Goal: Task Accomplishment & Management: Use online tool/utility

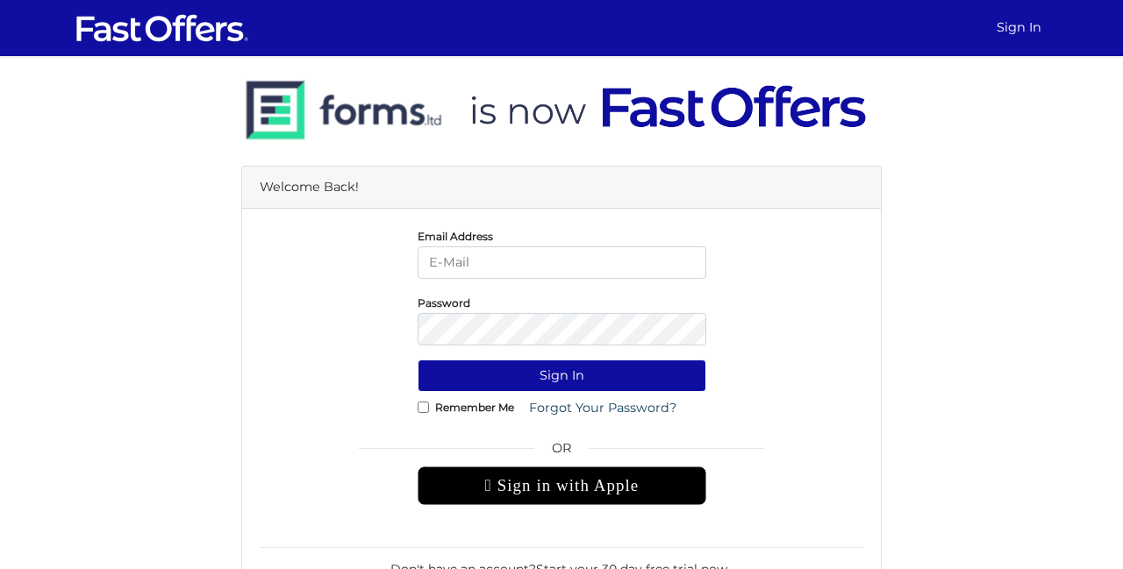
click at [612, 250] on input "email" at bounding box center [562, 263] width 289 height 32
type input "realtor.pauling@gmail.com"
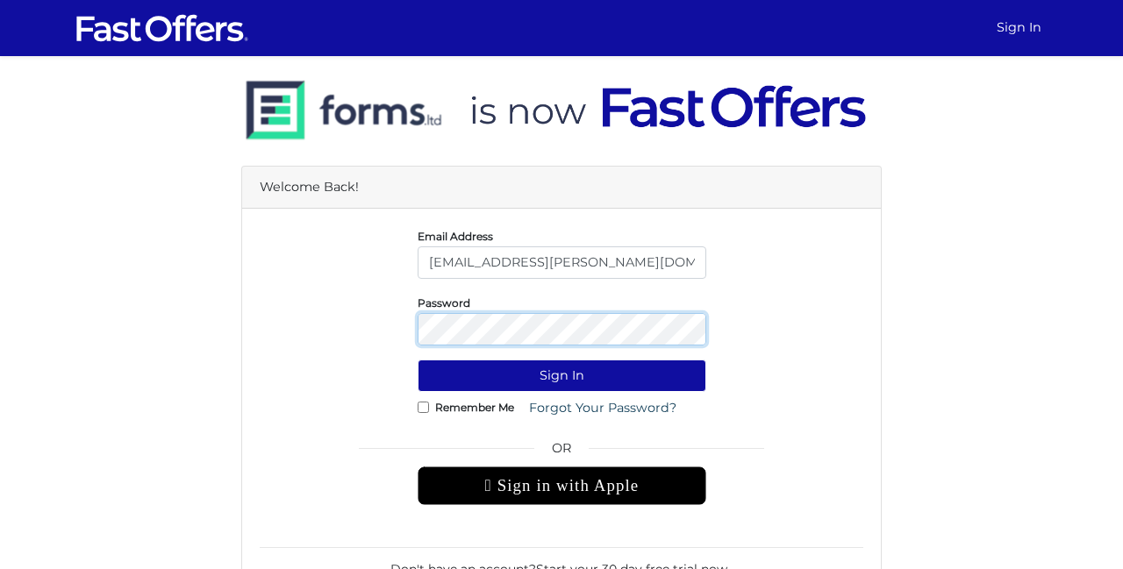
click at [418, 360] on button "Sign In" at bounding box center [562, 376] width 289 height 32
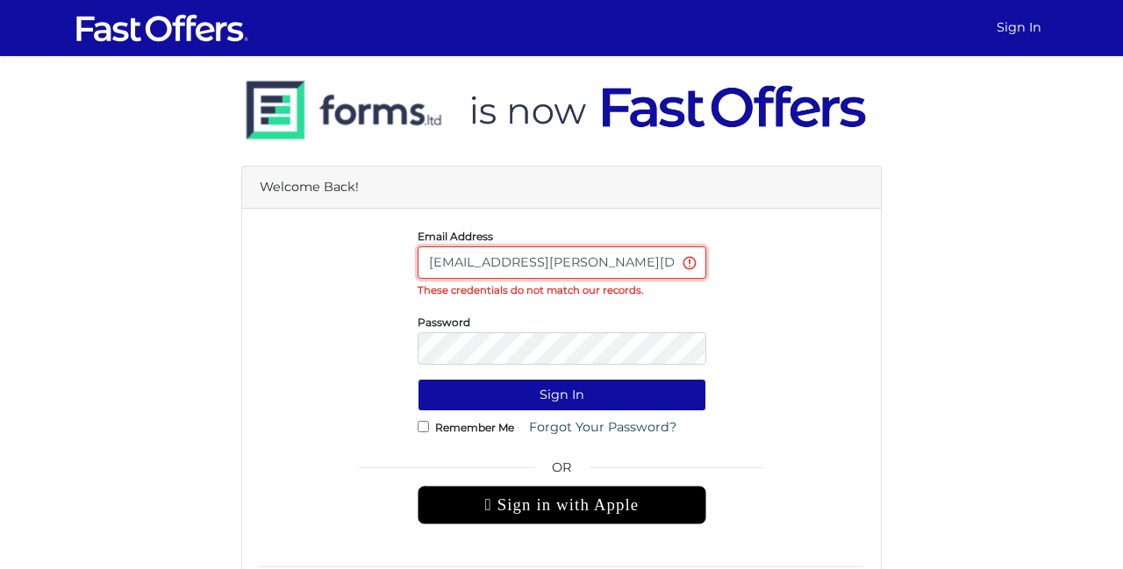
click at [664, 255] on input "realtor.pauling@gmail.com" at bounding box center [562, 263] width 289 height 32
type input "Ingpaulrealtor@gmail.com"
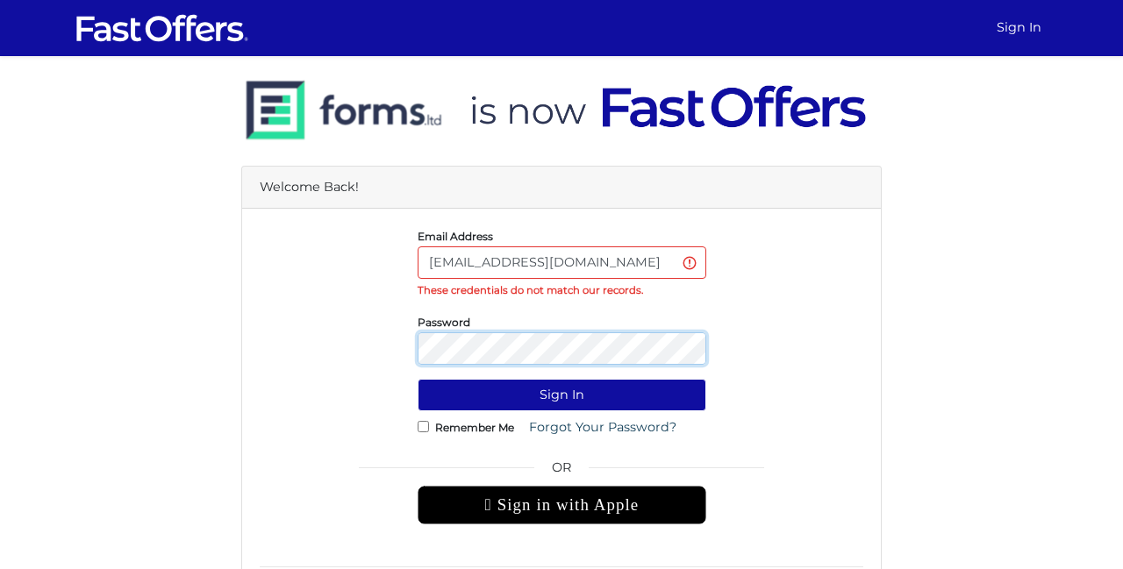
click at [418, 379] on button "Sign In" at bounding box center [562, 395] width 289 height 32
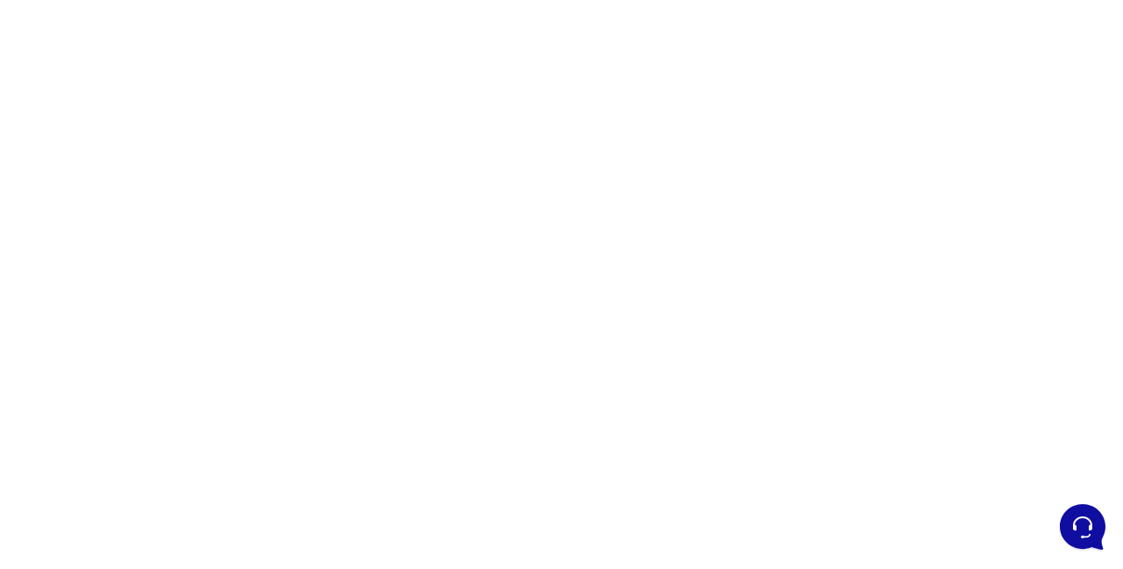
scroll to position [123, 0]
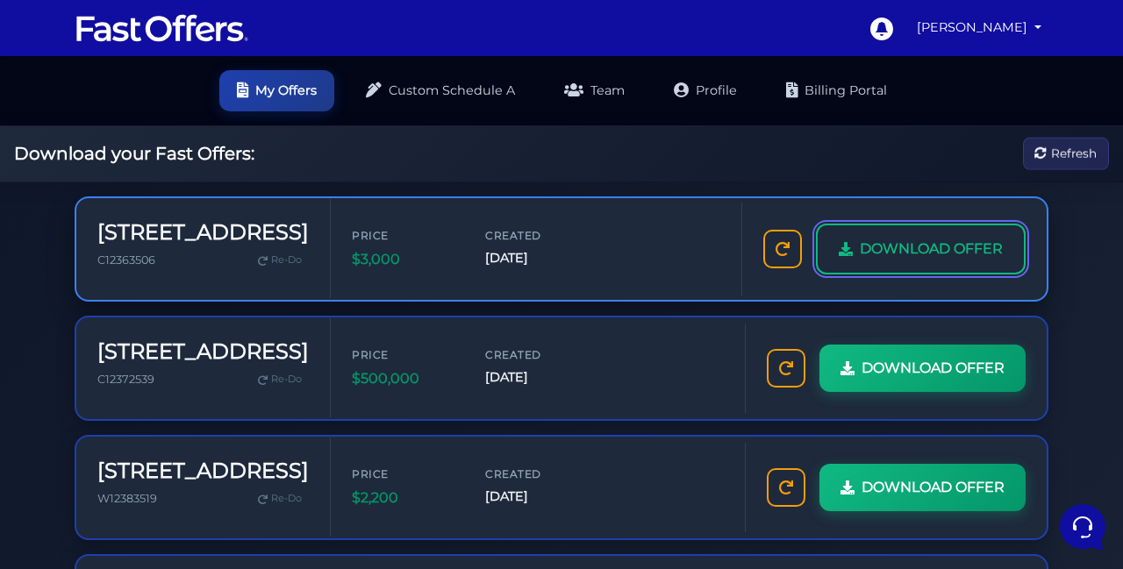
click at [897, 258] on span "DOWNLOAD OFFER" at bounding box center [931, 249] width 143 height 23
